Goal: Task Accomplishment & Management: Use online tool/utility

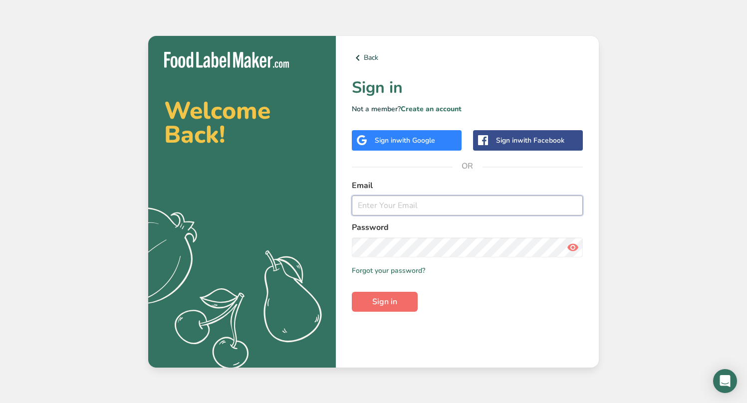
type input "[EMAIL_ADDRESS][DOMAIN_NAME]"
click at [382, 299] on span "Sign in" at bounding box center [384, 302] width 25 height 12
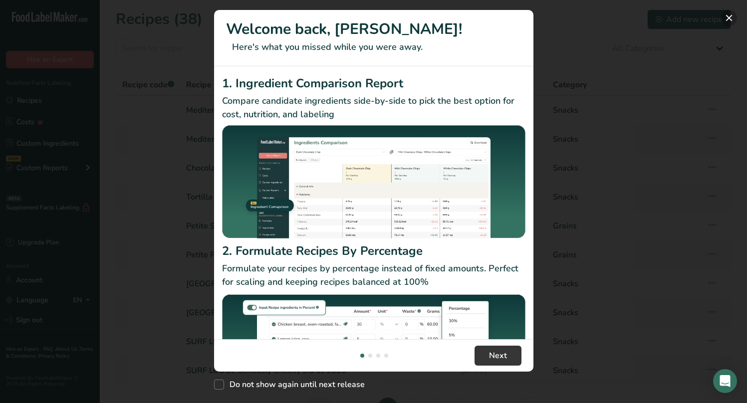
click at [728, 15] on button "New Features" at bounding box center [729, 18] width 16 height 16
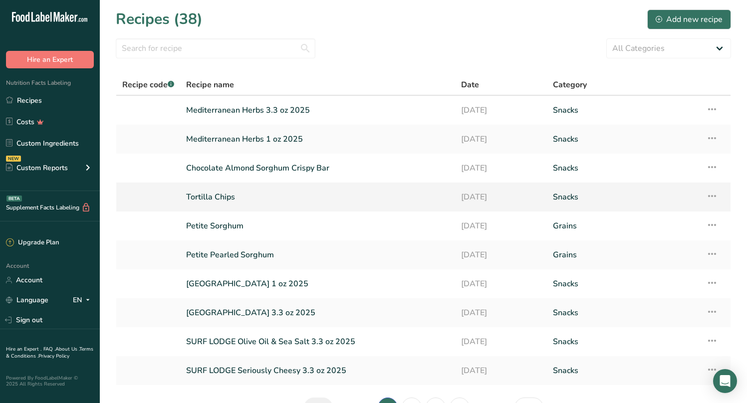
click at [214, 199] on link "Tortilla Chips" at bounding box center [317, 197] width 263 height 21
